Goal: Navigation & Orientation: Understand site structure

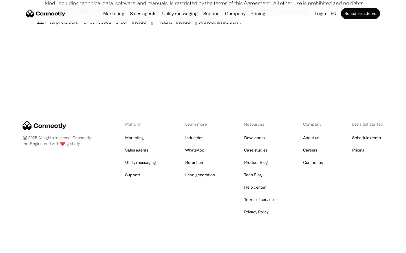
scroll to position [2069, 0]
